Goal: Check status: Check status

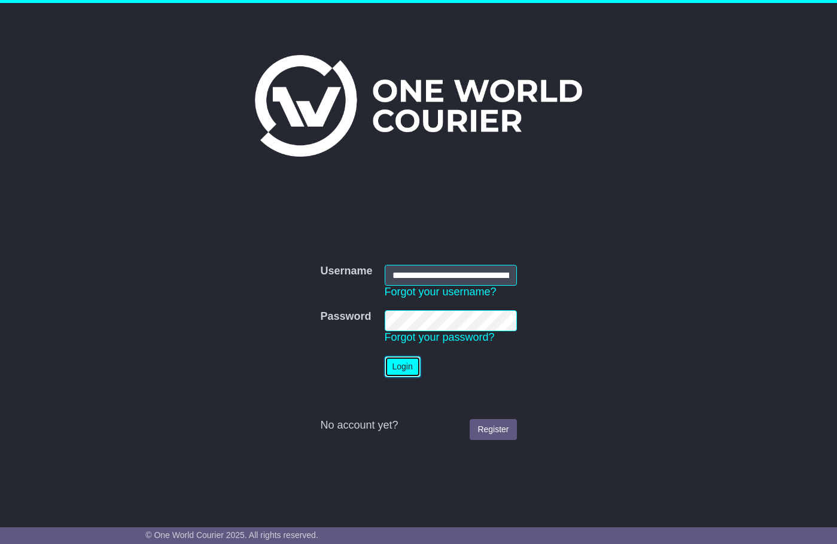
click at [393, 367] on button "Login" at bounding box center [403, 367] width 36 height 21
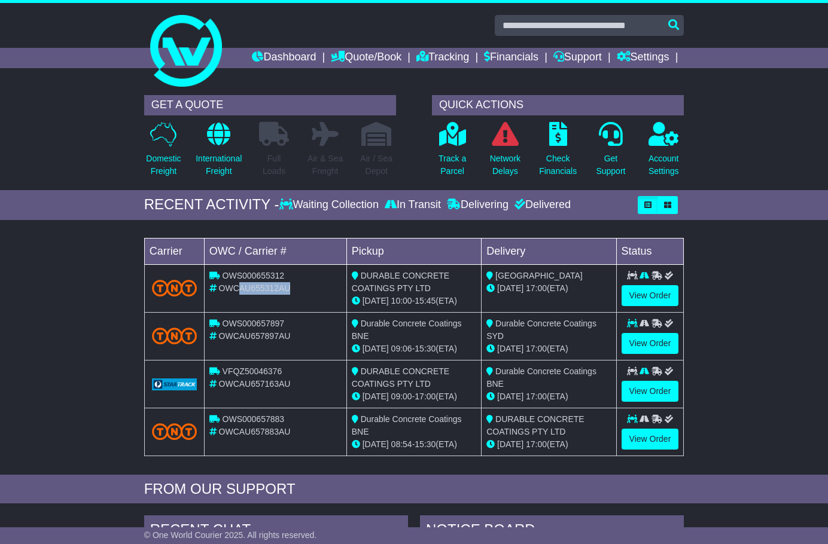
drag, startPoint x: 294, startPoint y: 287, endPoint x: 236, endPoint y: 288, distance: 58.0
click at [236, 288] on div "OWCAU655312AU" at bounding box center [275, 288] width 132 height 13
click at [315, 288] on div "OWCAU655312AU" at bounding box center [275, 288] width 132 height 13
drag, startPoint x: 306, startPoint y: 291, endPoint x: 144, endPoint y: 282, distance: 161.8
click at [144, 282] on tr "OWS000655312 OWCAU655312AU DURABLE CONCRETE COATINGS PTY LTD [DATE] 10:00 - 15:…" at bounding box center [414, 288] width 540 height 48
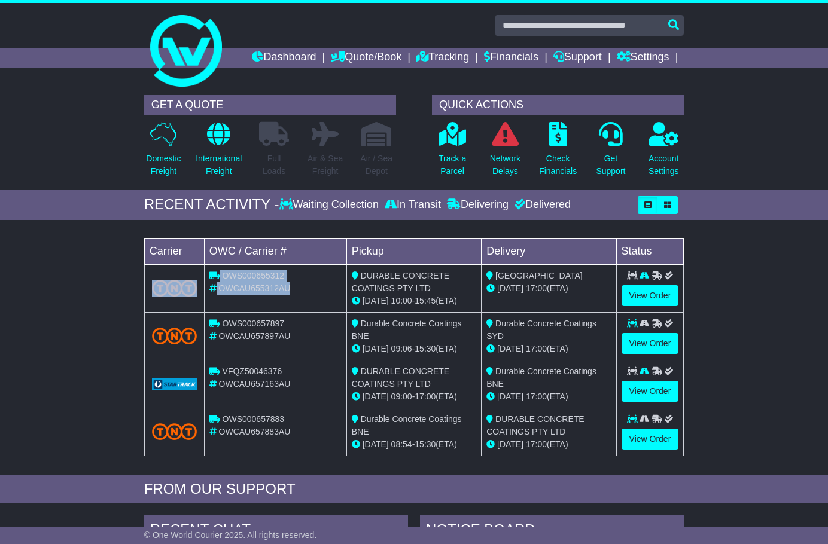
click at [144, 282] on td at bounding box center [174, 288] width 60 height 48
click at [641, 293] on link "View Order" at bounding box center [650, 295] width 57 height 21
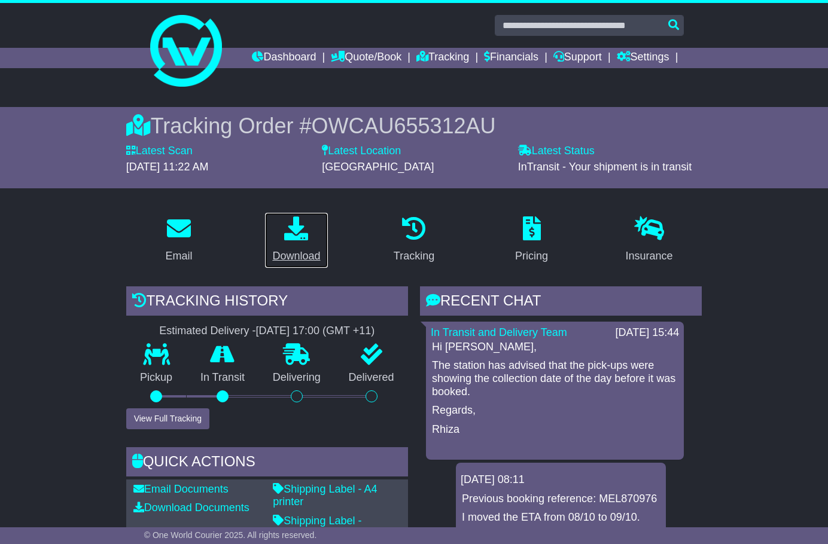
scroll to position [239, 0]
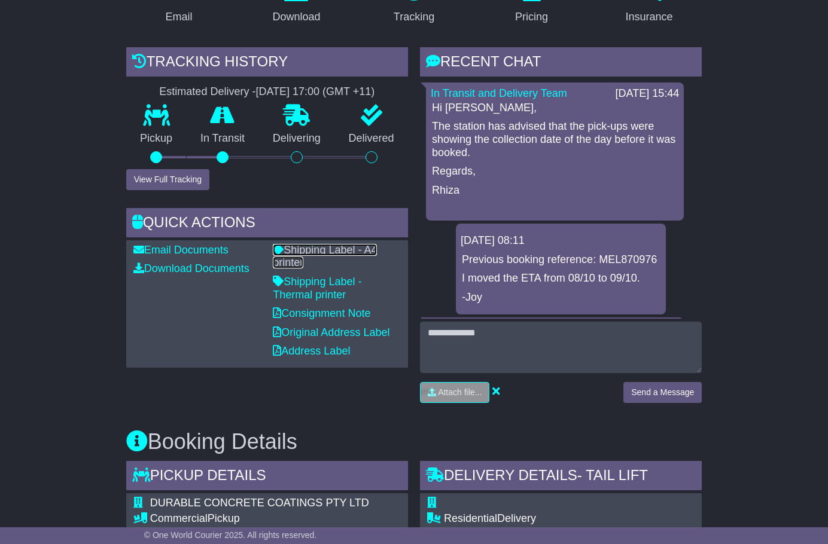
click at [345, 251] on link "Shipping Label - A4 printer" at bounding box center [325, 256] width 104 height 25
click at [226, 268] on link "Download Documents" at bounding box center [191, 269] width 116 height 12
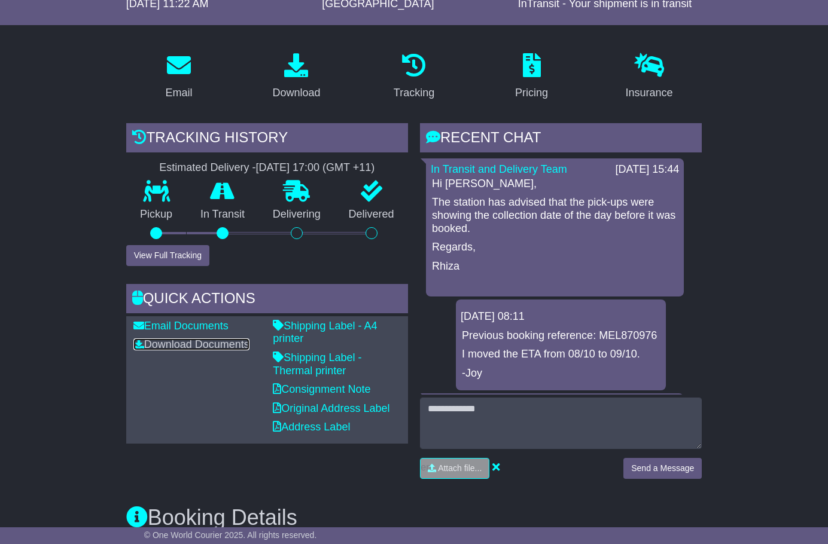
scroll to position [0, 0]
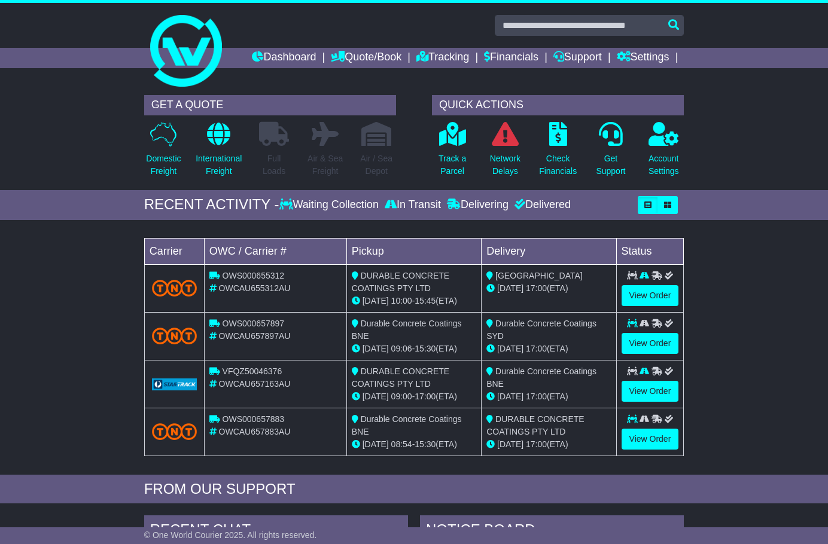
click at [226, 275] on span "OWS000655312" at bounding box center [254, 276] width 62 height 10
copy span "OWS000655312"
